Goal: Transaction & Acquisition: Purchase product/service

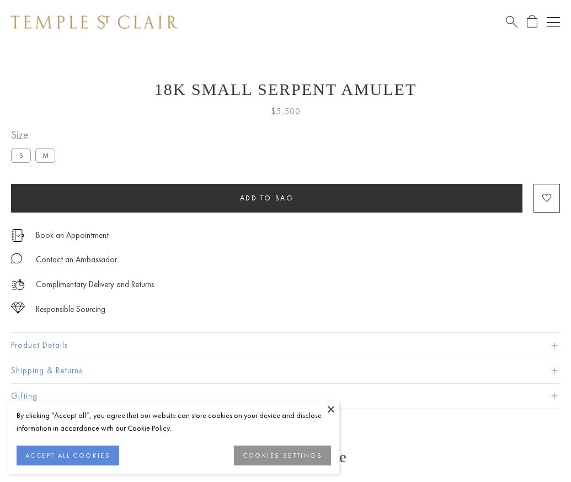
click at [267, 198] on span "Add to bag" at bounding box center [267, 197] width 54 height 9
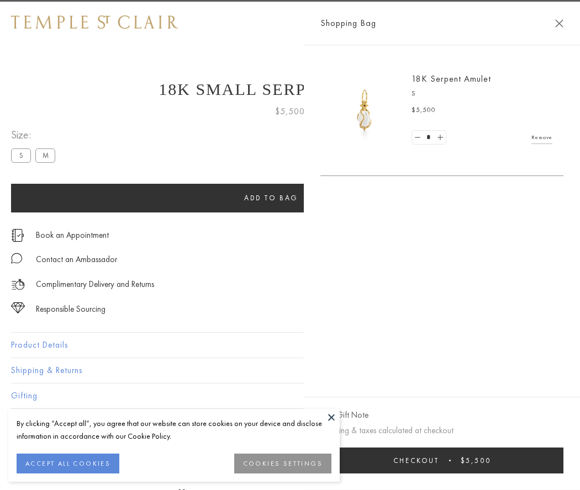
click at [439, 460] on span "Checkout" at bounding box center [416, 460] width 46 height 9
